Goal: Task Accomplishment & Management: Use online tool/utility

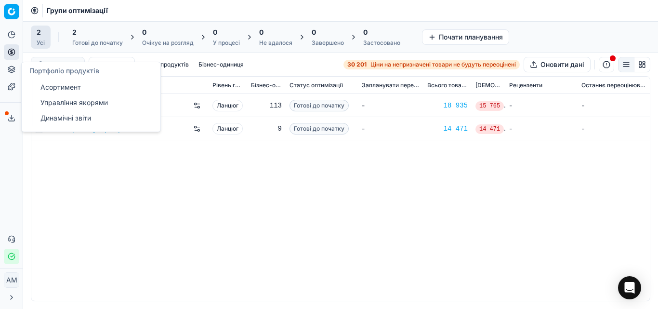
click at [11, 67] on icon at bounding box center [12, 69] width 8 height 8
click at [57, 87] on font "Асортимент" at bounding box center [60, 87] width 40 height 8
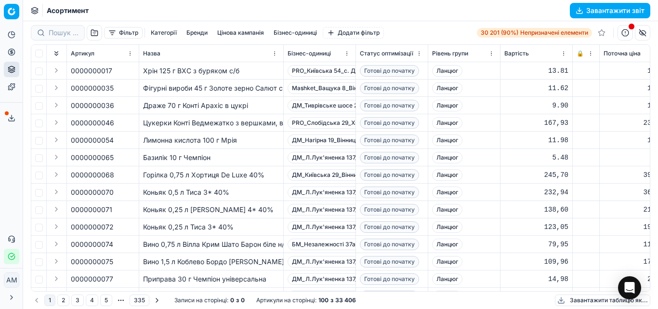
click at [138, 33] on button "Фільтр" at bounding box center [123, 33] width 39 height 12
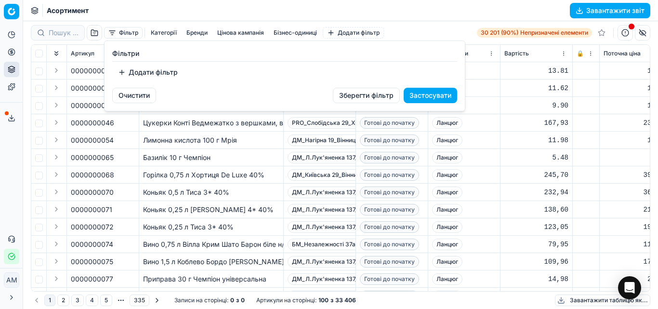
click at [157, 70] on font "Додати фільтр" at bounding box center [153, 72] width 49 height 8
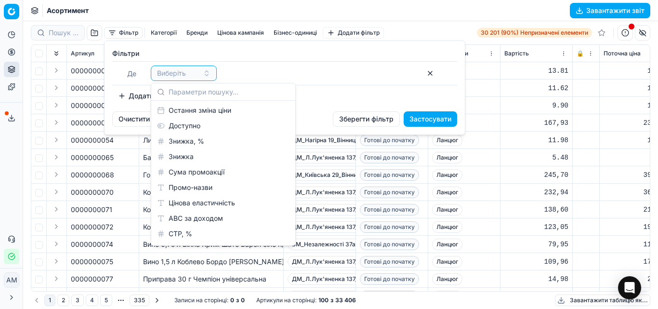
scroll to position [506, 0]
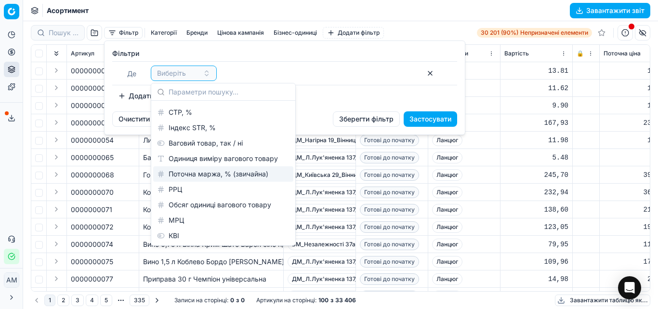
click at [230, 174] on font "Поточна маржа, % (звичайна)" at bounding box center [219, 173] width 100 height 8
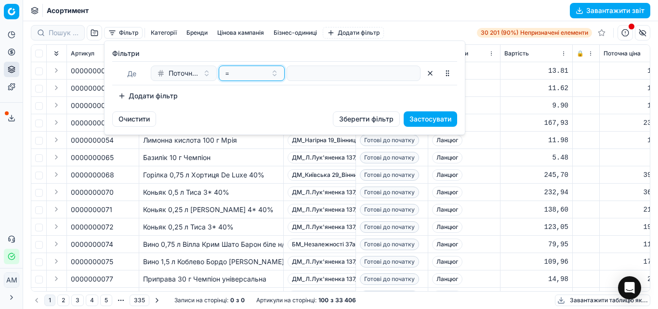
click at [274, 77] on button "=" at bounding box center [252, 72] width 66 height 15
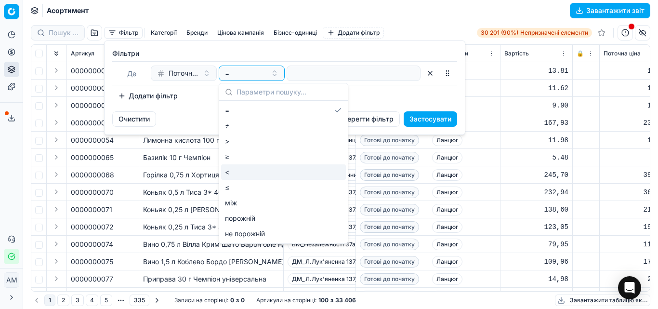
click at [226, 169] on font "<" at bounding box center [227, 172] width 4 height 8
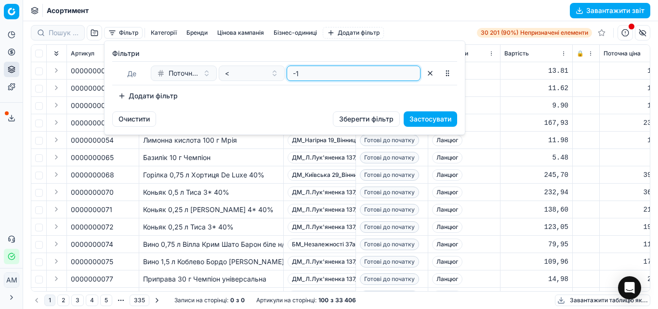
click at [410, 76] on input "-1" at bounding box center [353, 73] width 125 height 14
type input "0"
click at [410, 71] on input "0" at bounding box center [353, 73] width 125 height 14
click at [430, 119] on font "Застосувати" at bounding box center [430, 119] width 42 height 8
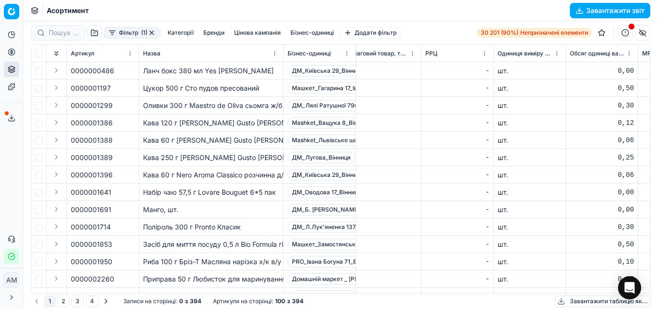
scroll to position [0, 2345]
